Goal: Information Seeking & Learning: Learn about a topic

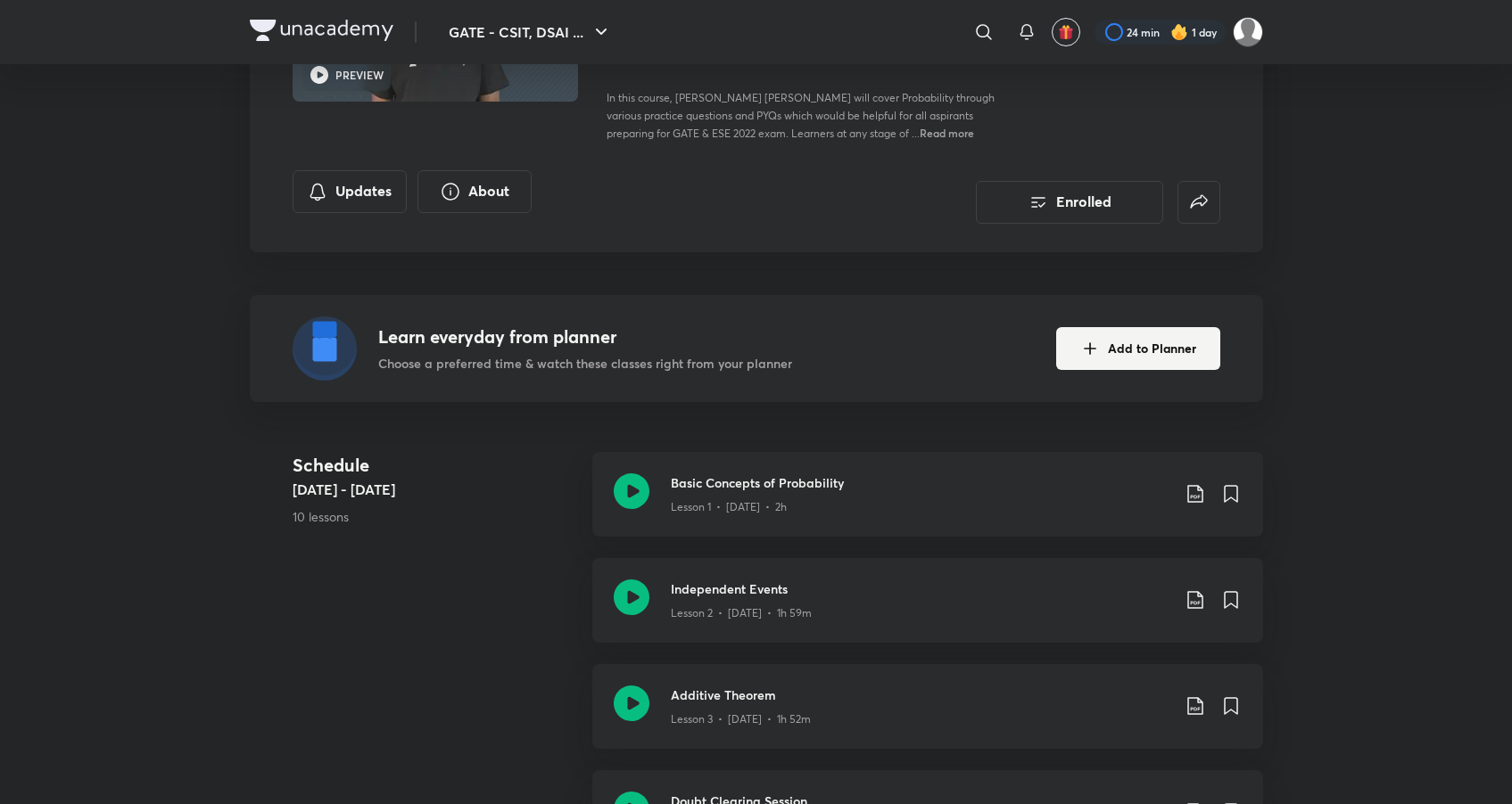
scroll to position [280, 0]
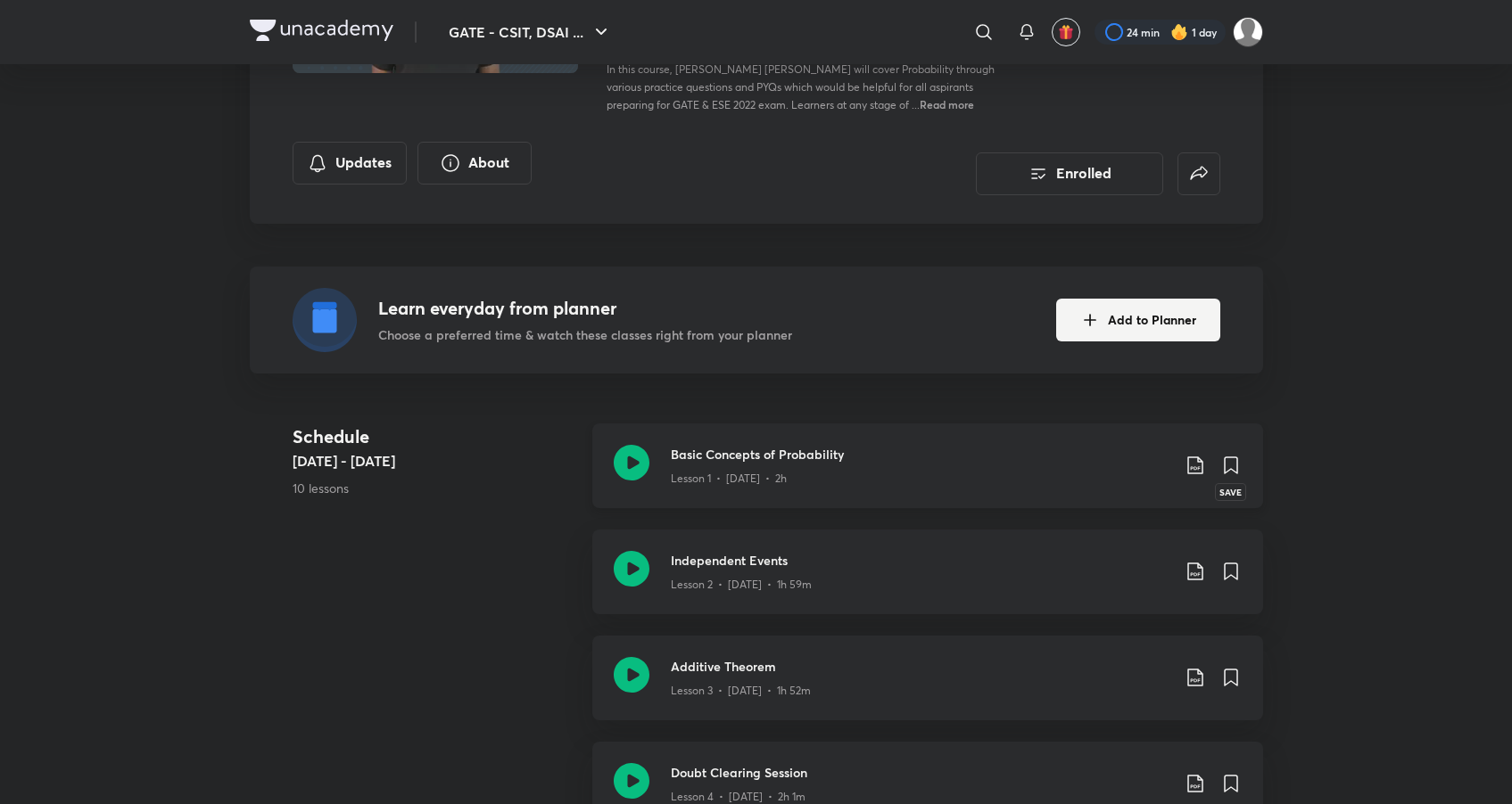
click at [1233, 468] on icon at bounding box center [1231, 466] width 13 height 16
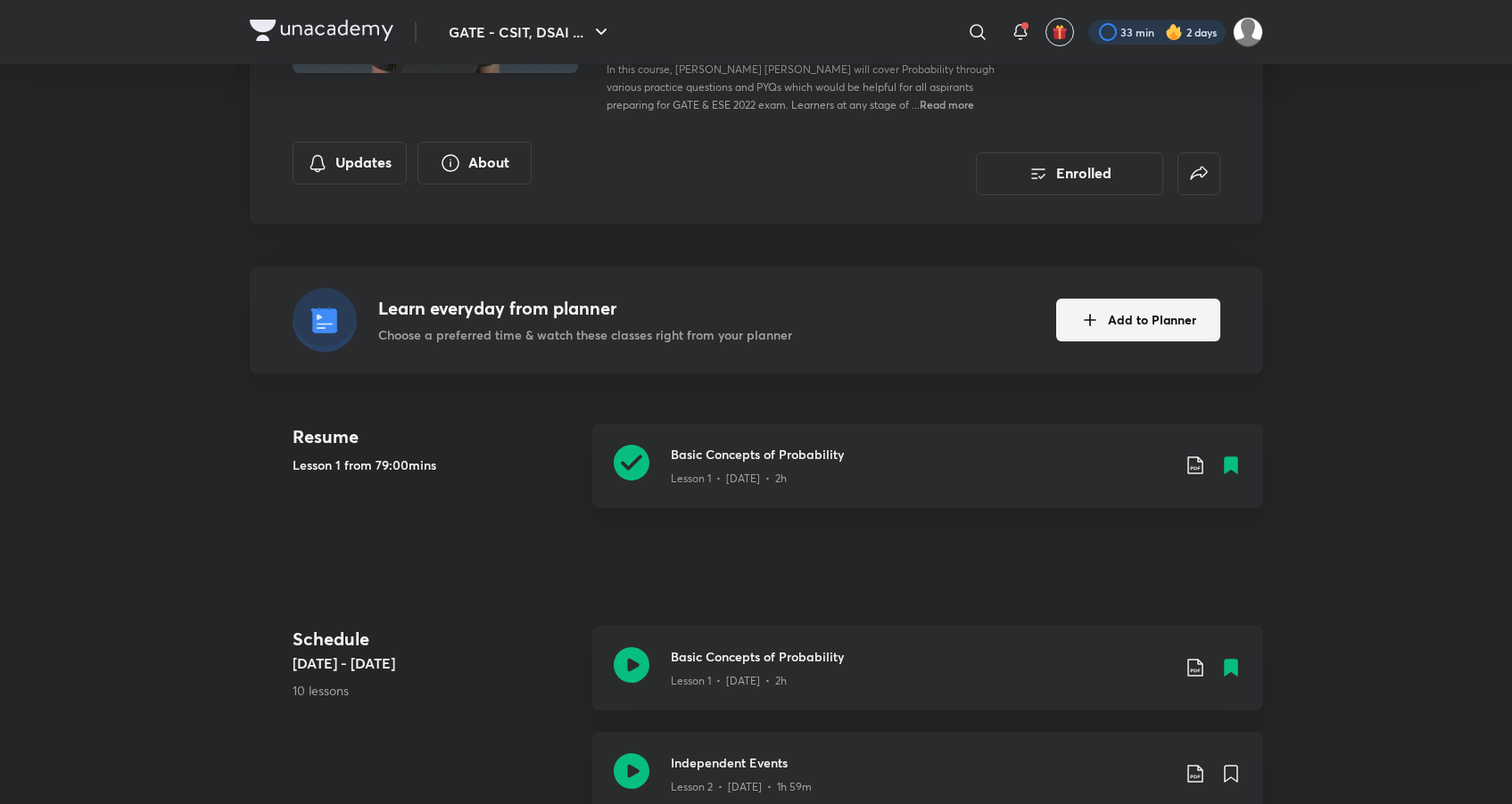
click at [1121, 33] on div at bounding box center [1156, 32] width 137 height 25
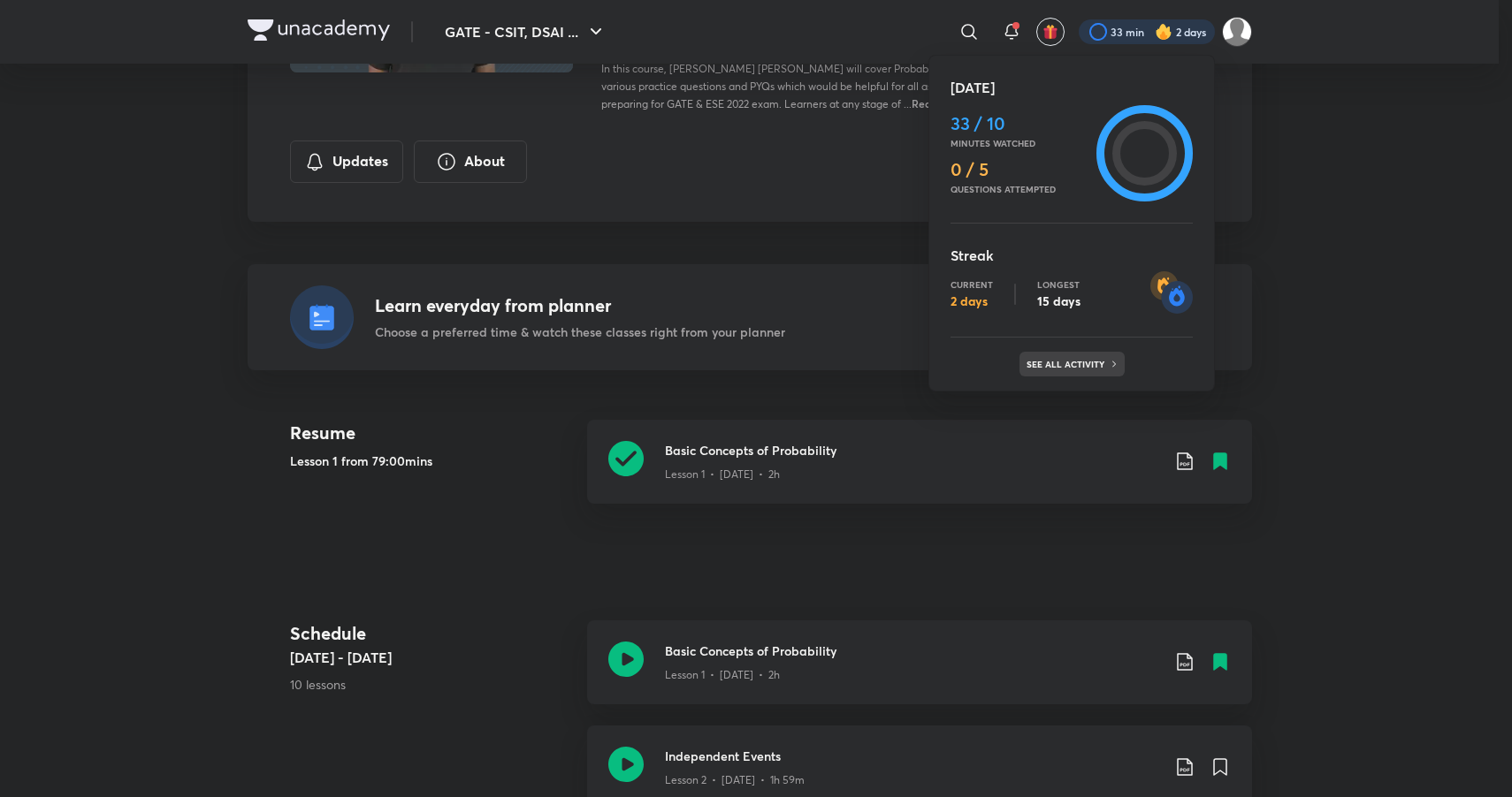
click at [1073, 372] on div "See all activity" at bounding box center [1072, 364] width 105 height 25
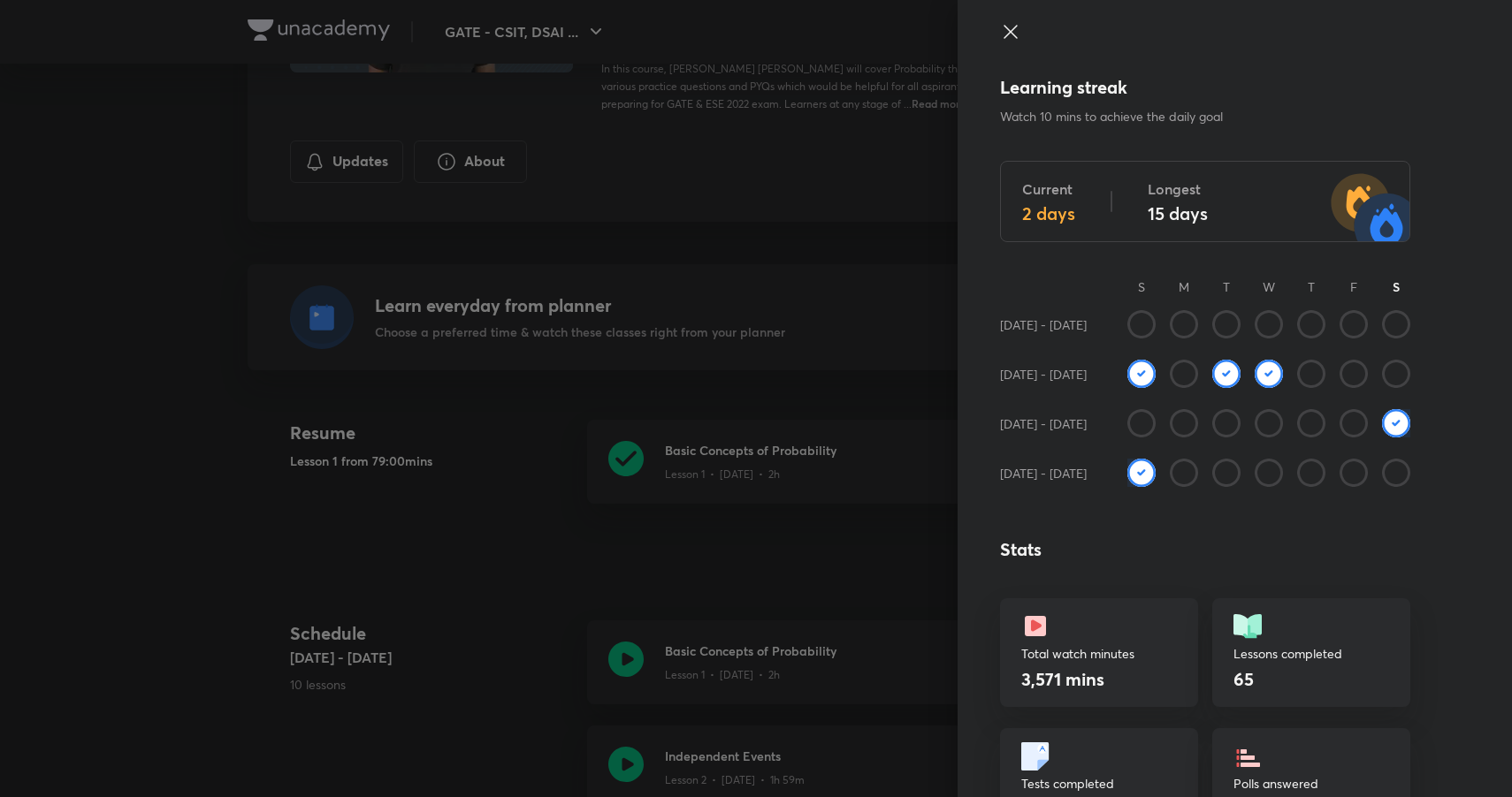
click at [1128, 476] on img at bounding box center [1142, 473] width 28 height 28
click at [1387, 425] on img at bounding box center [1396, 423] width 28 height 28
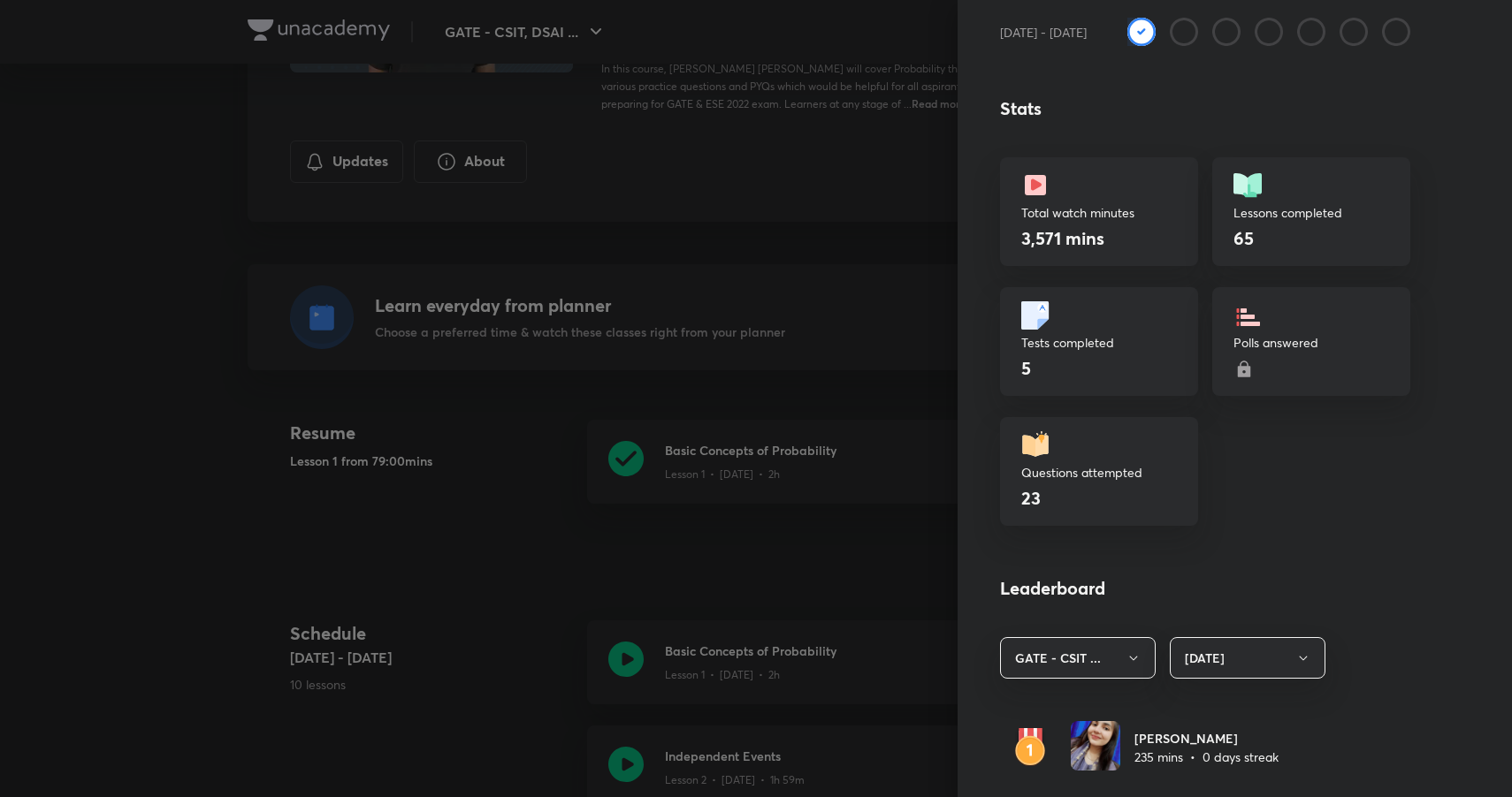
scroll to position [734, 0]
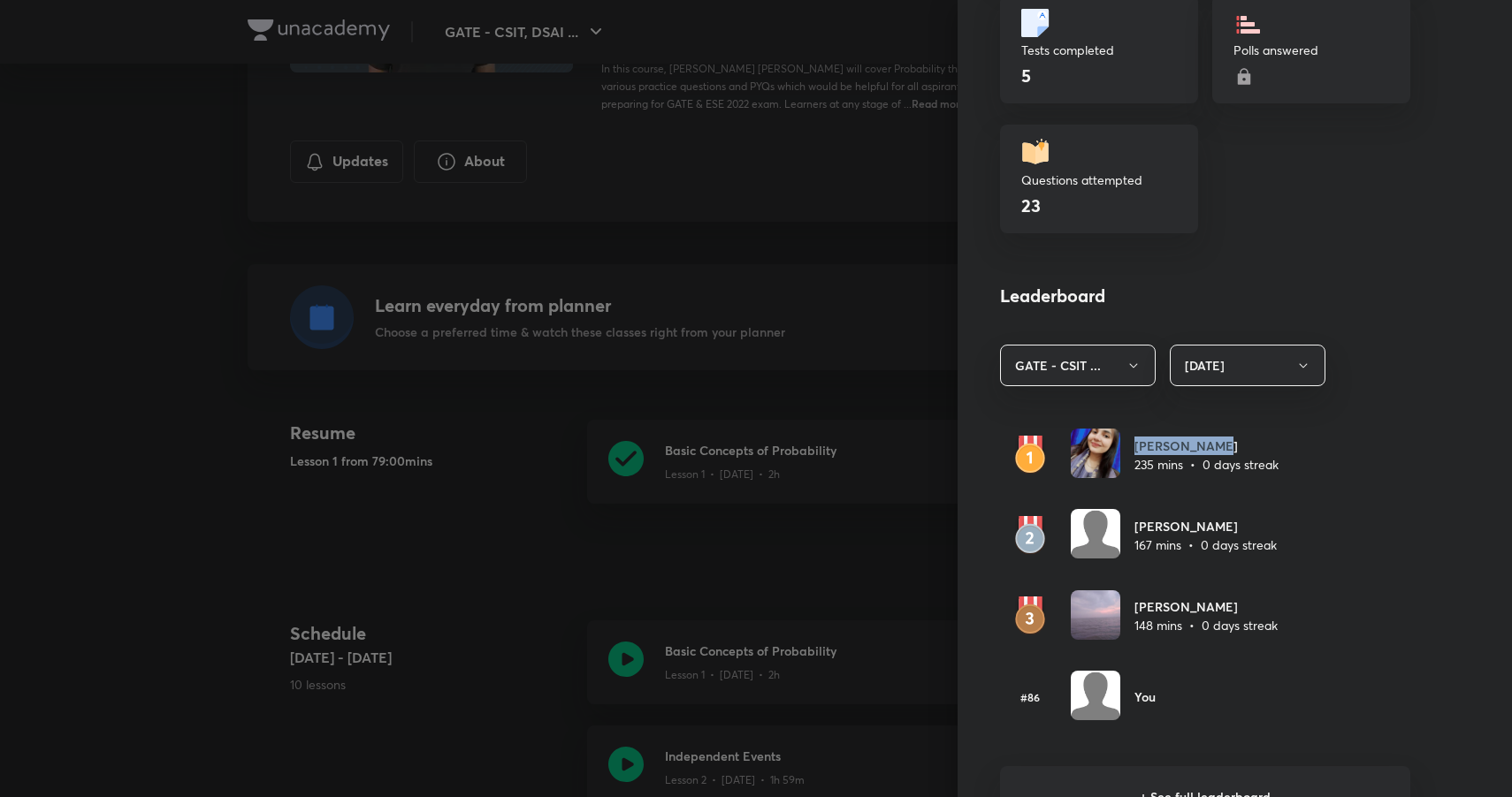
drag, startPoint x: 1127, startPoint y: 450, endPoint x: 1204, endPoint y: 447, distance: 77.1
click at [1204, 447] on h6 "[PERSON_NAME]" at bounding box center [1207, 446] width 144 height 19
drag, startPoint x: 1128, startPoint y: 527, endPoint x: 1213, endPoint y: 527, distance: 85.0
click at [1213, 527] on h6 "[PERSON_NAME]" at bounding box center [1206, 526] width 142 height 19
click at [1222, 527] on h6 "[PERSON_NAME]" at bounding box center [1206, 526] width 142 height 19
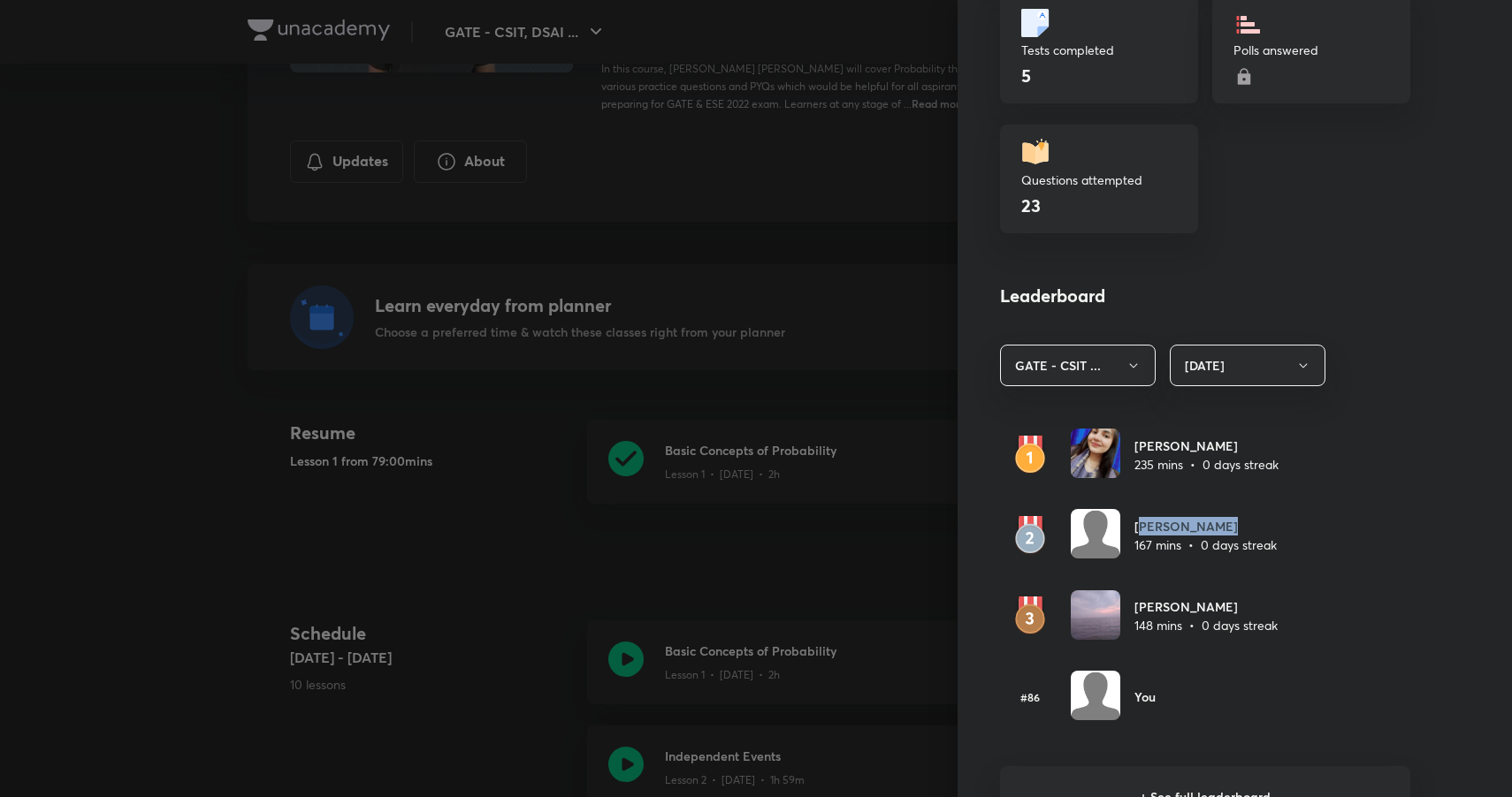
drag, startPoint x: 1224, startPoint y: 527, endPoint x: 1126, endPoint y: 526, distance: 98.0
click at [1135, 526] on h6 "[PERSON_NAME]" at bounding box center [1206, 526] width 142 height 19
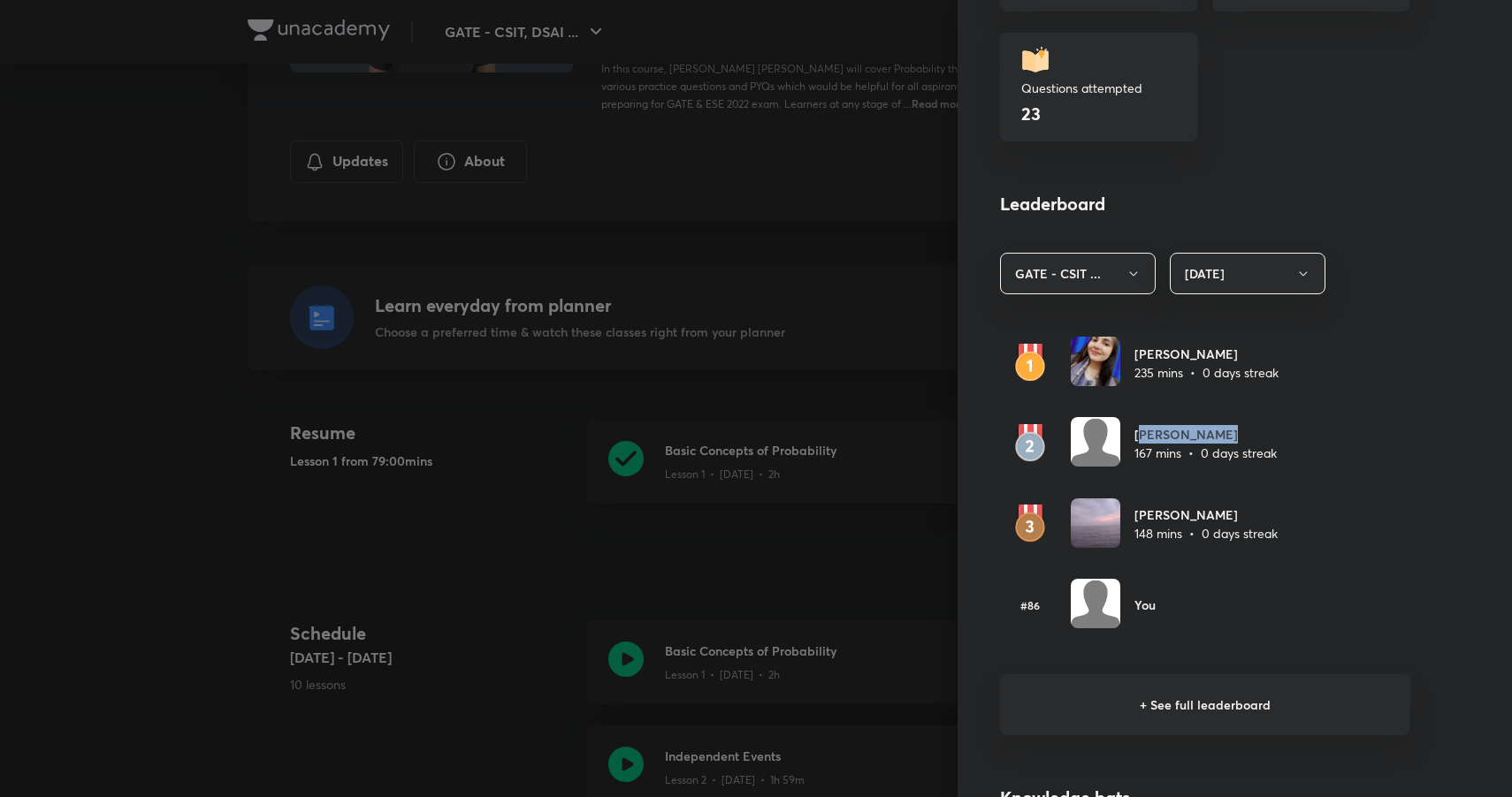
scroll to position [857, 0]
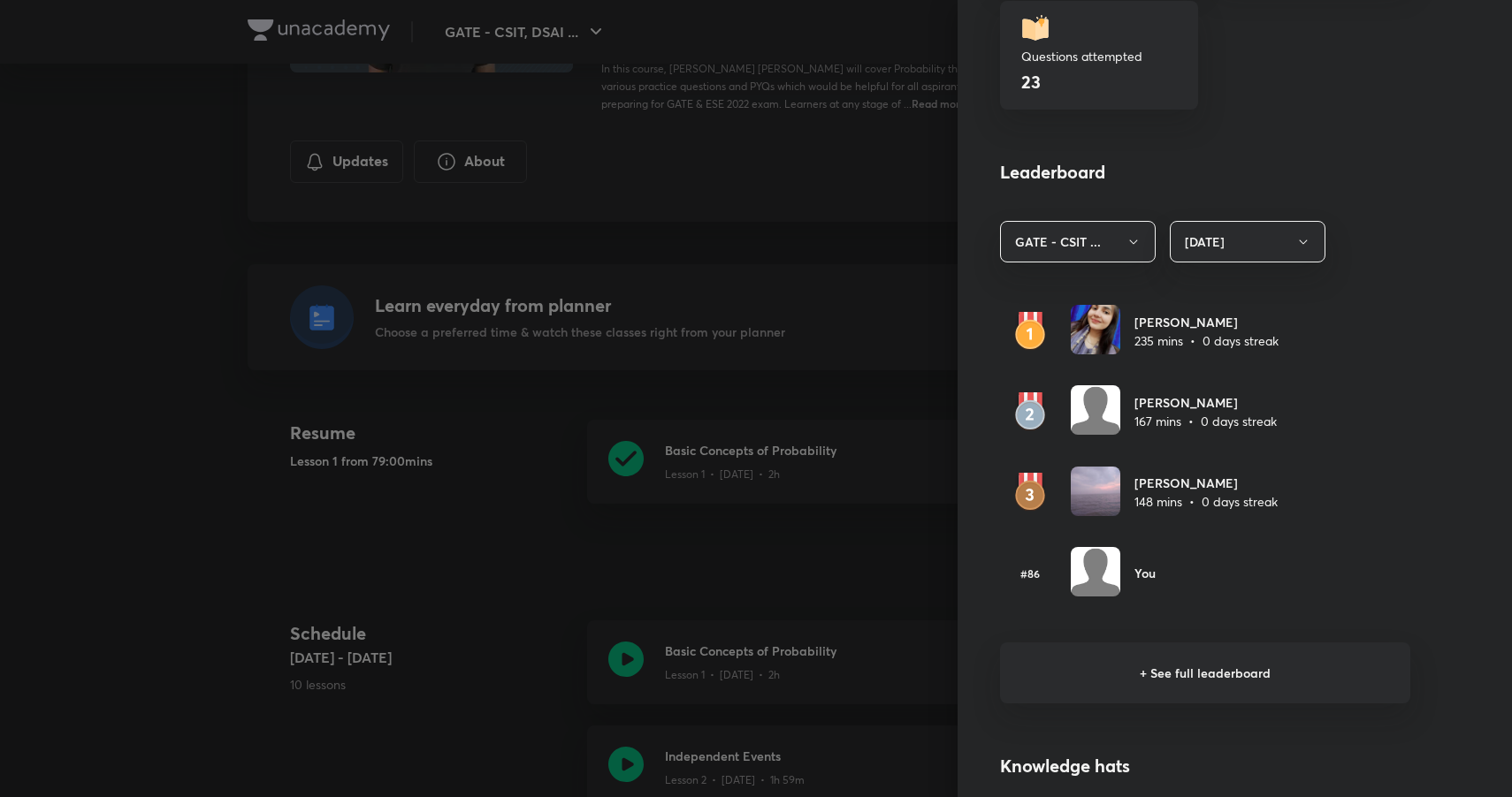
click at [1158, 677] on h6 "+ See full leaderboard" at bounding box center [1205, 672] width 410 height 61
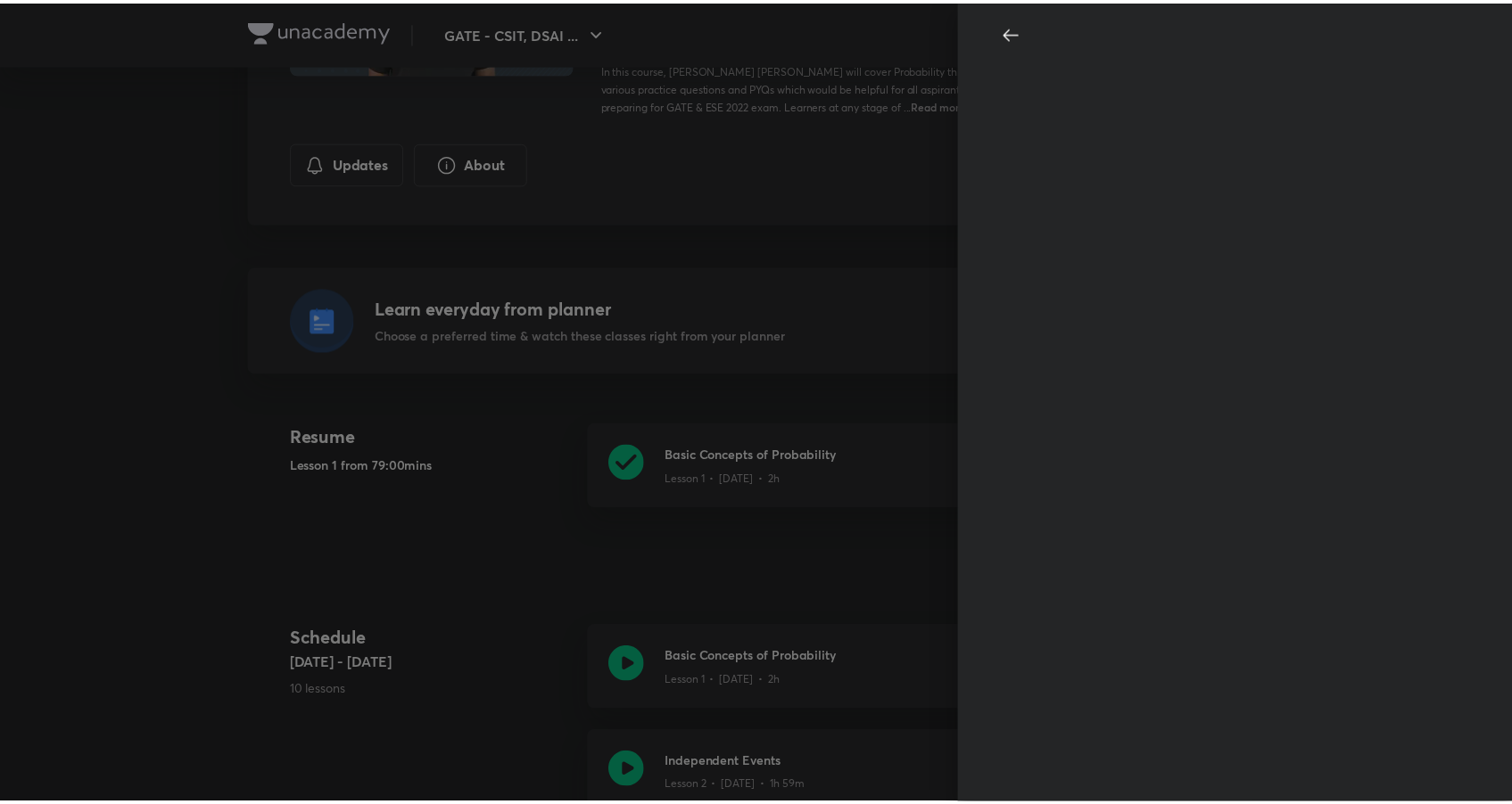
scroll to position [0, 0]
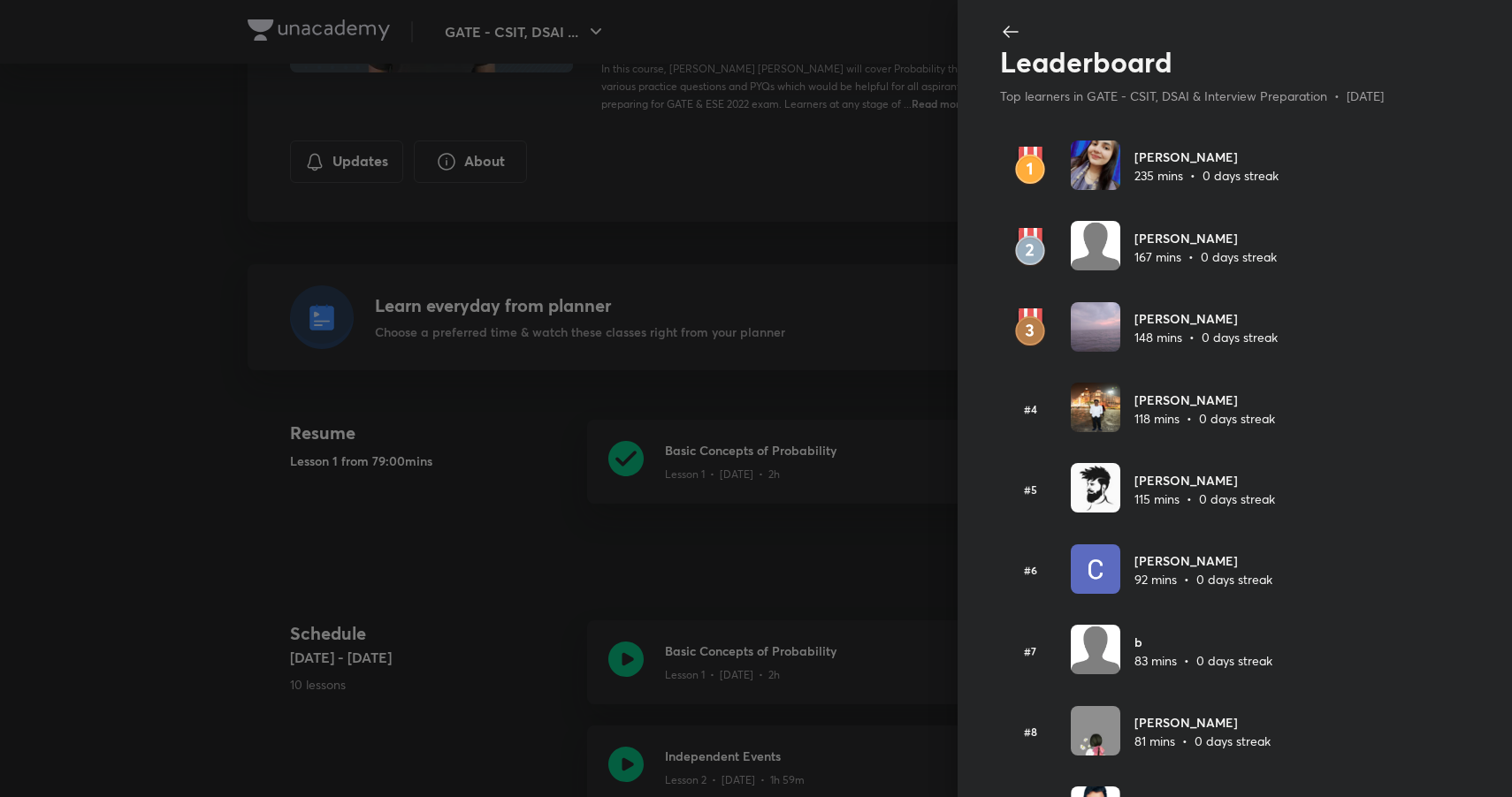
click at [1105, 157] on img at bounding box center [1096, 165] width 50 height 50
click at [1095, 163] on img at bounding box center [1096, 165] width 50 height 50
click at [1000, 35] on icon at bounding box center [1011, 32] width 21 height 21
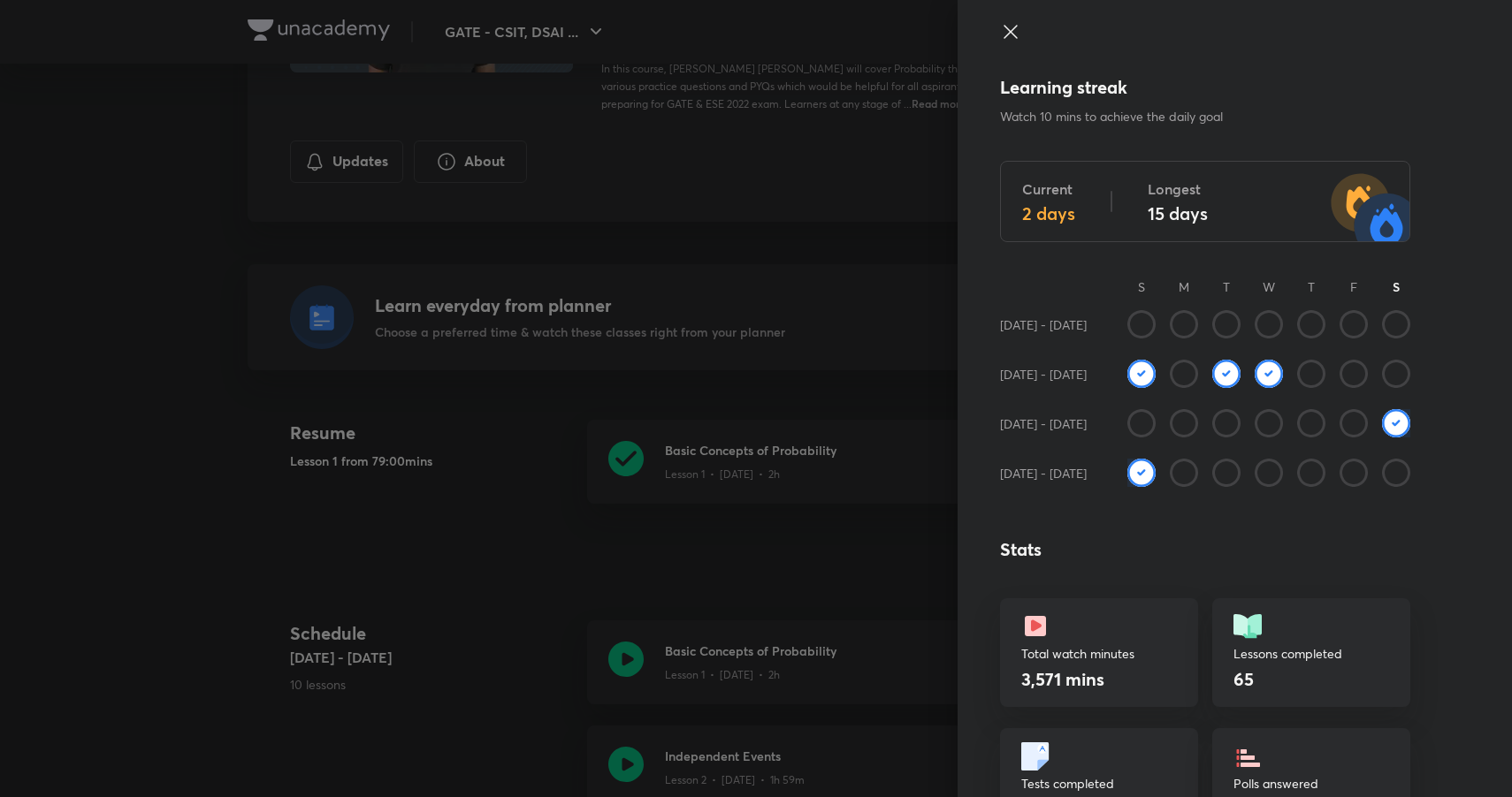
click at [1004, 33] on icon at bounding box center [1010, 31] width 13 height 13
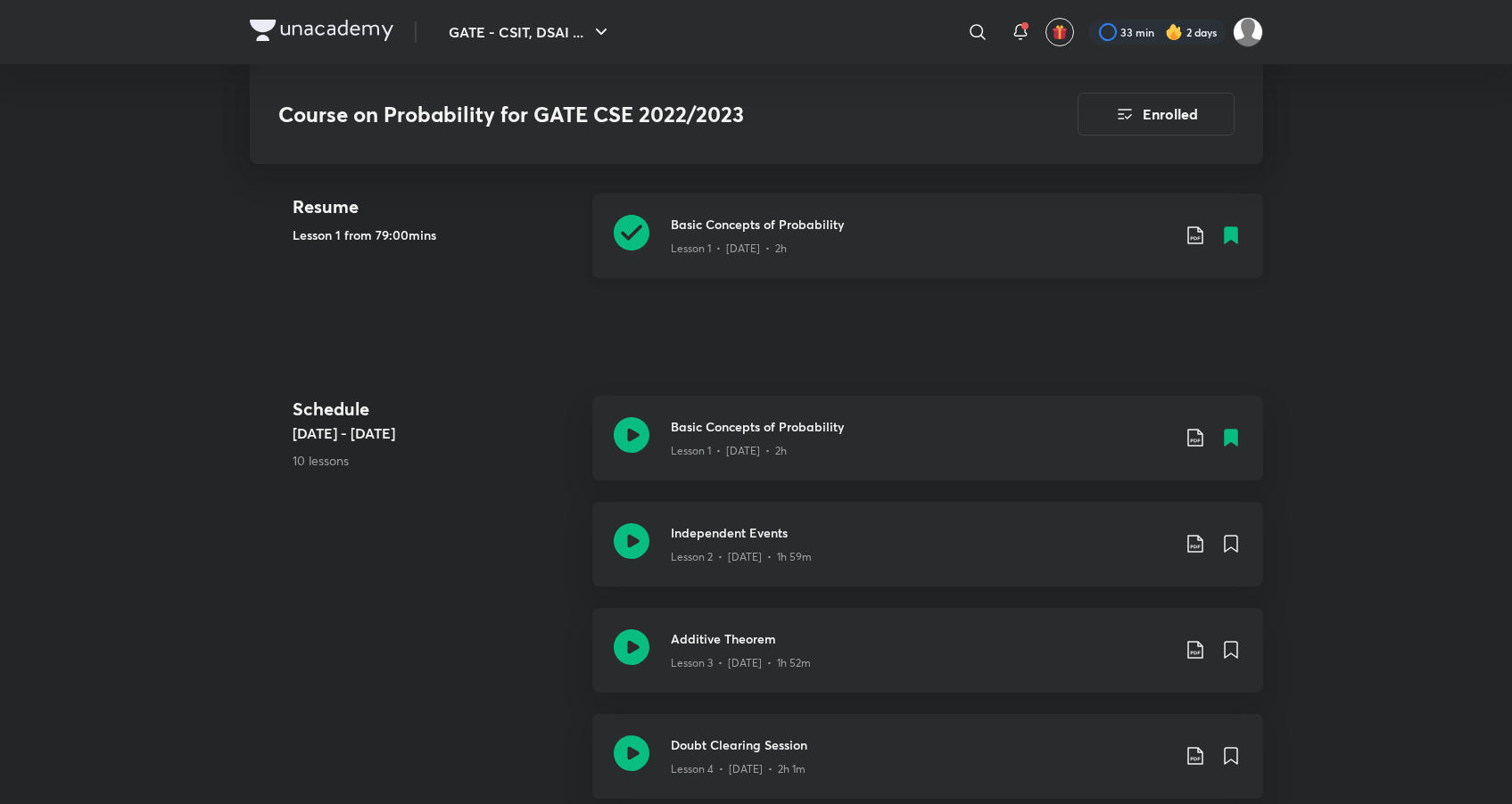
scroll to position [511, 0]
click at [909, 255] on div "Lesson 1 • [DATE] • 2h" at bounding box center [920, 243] width 499 height 23
